Goal: Answer question/provide support

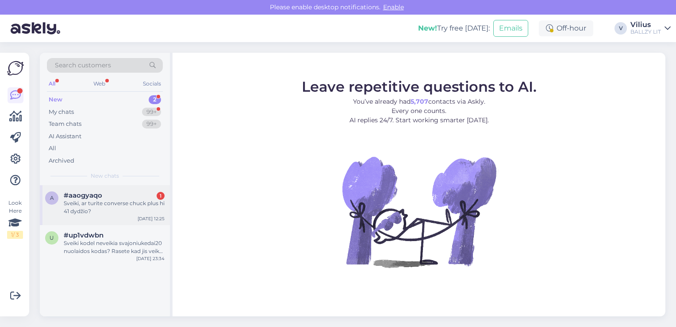
click at [109, 206] on div "Sveiki, ar turite converse chuck plus hi 41 dydžio?" at bounding box center [114, 207] width 101 height 16
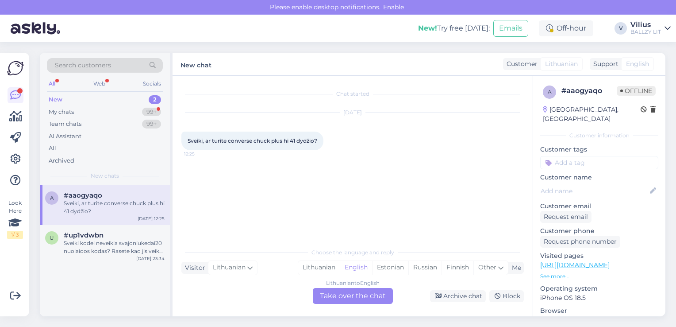
click at [610, 261] on link "[URL][DOMAIN_NAME]" at bounding box center [574, 265] width 69 height 8
click at [327, 273] on div "Lithuanian" at bounding box center [319, 267] width 42 height 13
click at [338, 295] on div "Lithuanian to Lithuanian Take over the chat" at bounding box center [353, 296] width 80 height 16
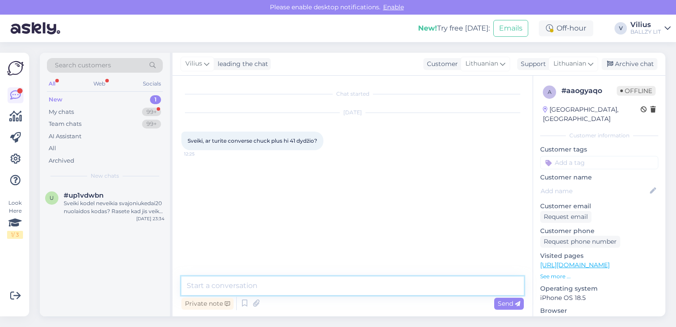
click at [327, 284] on textarea at bounding box center [352, 285] width 342 height 19
paste textarea "[URL][DOMAIN_NAME]"
type textarea "Laba diena, tik baltus: [URL][DOMAIN_NAME]"
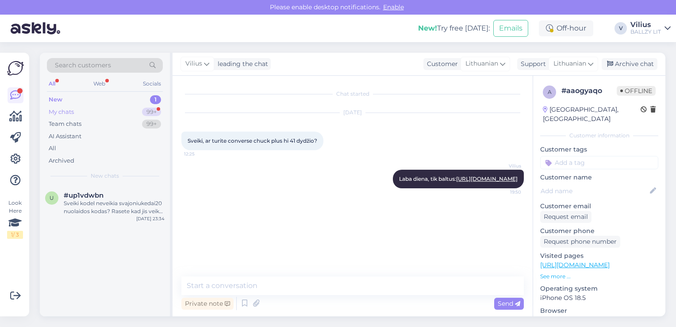
click at [120, 111] on div "My chats 99+" at bounding box center [105, 112] width 116 height 12
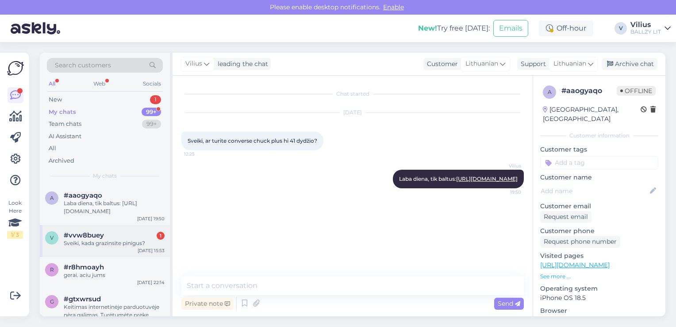
click at [112, 242] on div "Sveiki, kada grazinsite pinigus?" at bounding box center [114, 243] width 101 height 8
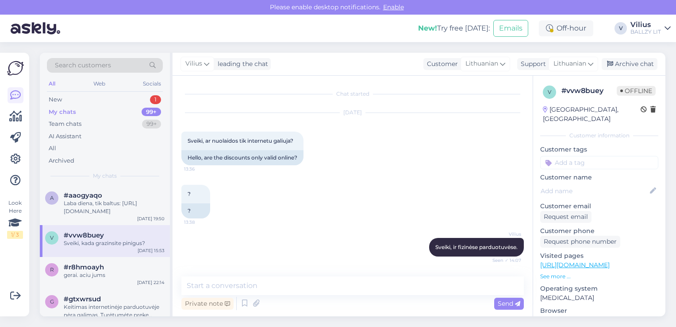
scroll to position [54, 0]
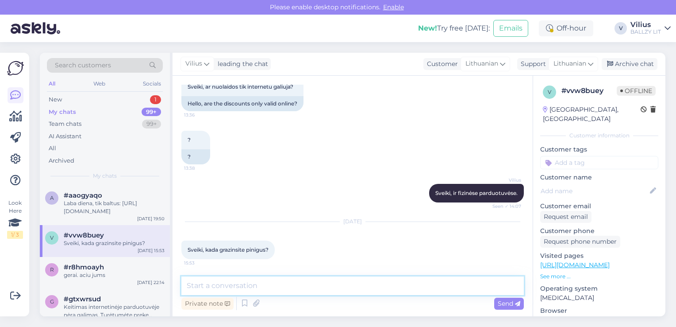
click at [303, 289] on textarea at bounding box center [352, 285] width 342 height 19
paste textarea "[URL][DOMAIN_NAME]"
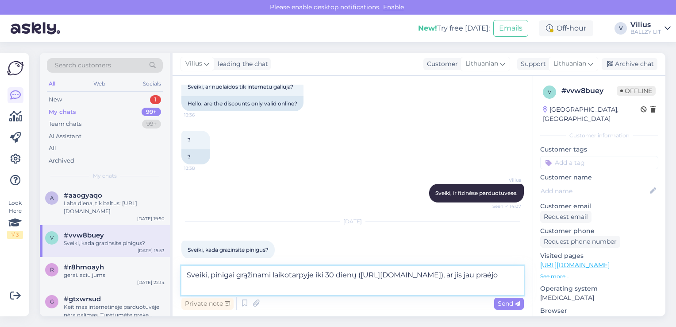
type textarea "Sveiki, pinigai grąžinami laikotarpyje iki 30 dienų ([URL][DOMAIN_NAME]), ar ji…"
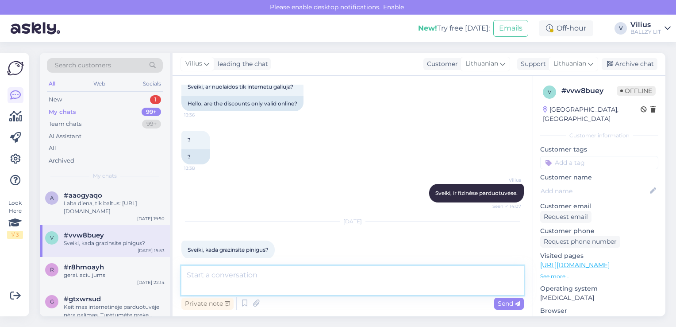
scroll to position [108, 0]
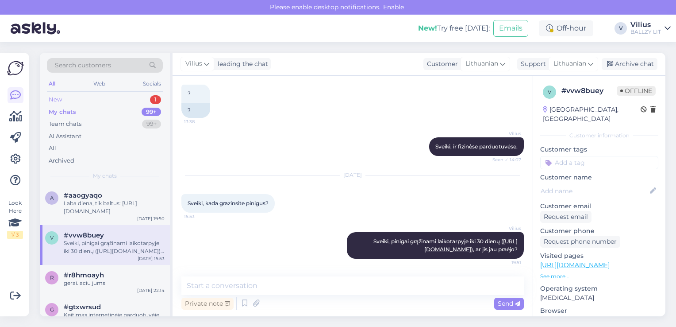
click at [86, 104] on div "New 1" at bounding box center [105, 99] width 116 height 12
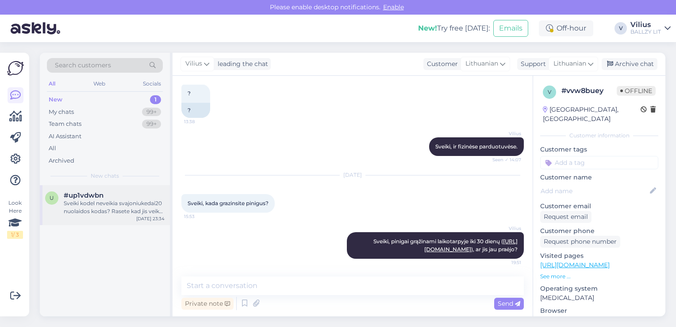
click at [92, 196] on span "#up1vdwbn" at bounding box center [84, 195] width 40 height 8
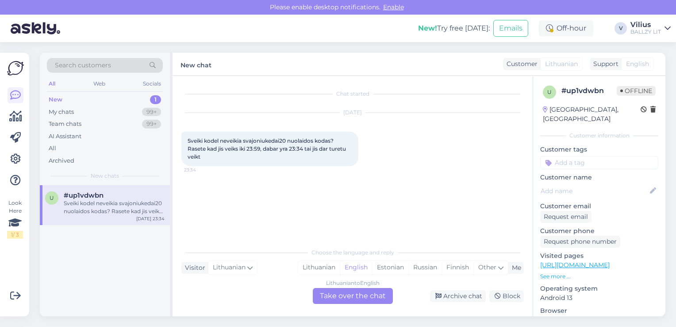
scroll to position [0, 0]
click at [469, 295] on div "Archive chat" at bounding box center [458, 296] width 56 height 12
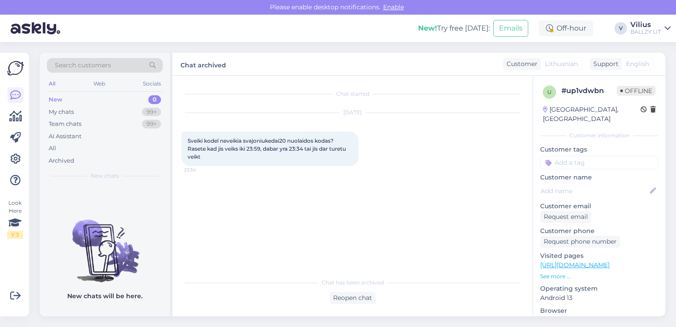
click at [80, 101] on div "New 0" at bounding box center [105, 99] width 116 height 12
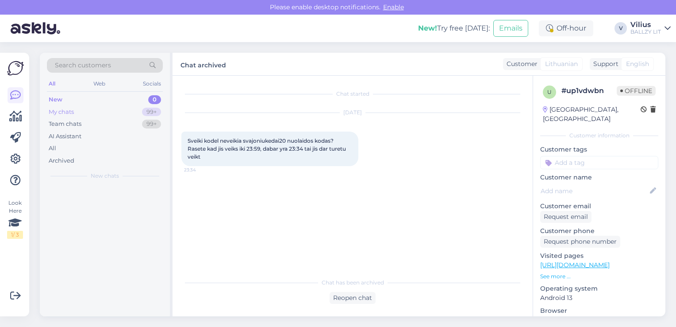
click at [81, 110] on div "My chats 99+" at bounding box center [105, 112] width 116 height 12
